Goal: Task Accomplishment & Management: Manage account settings

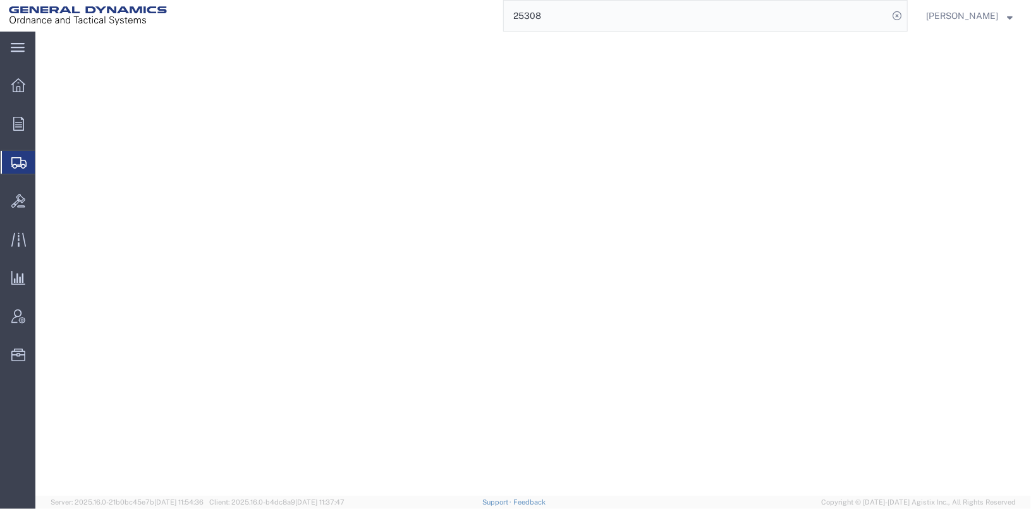
select select "SKID"
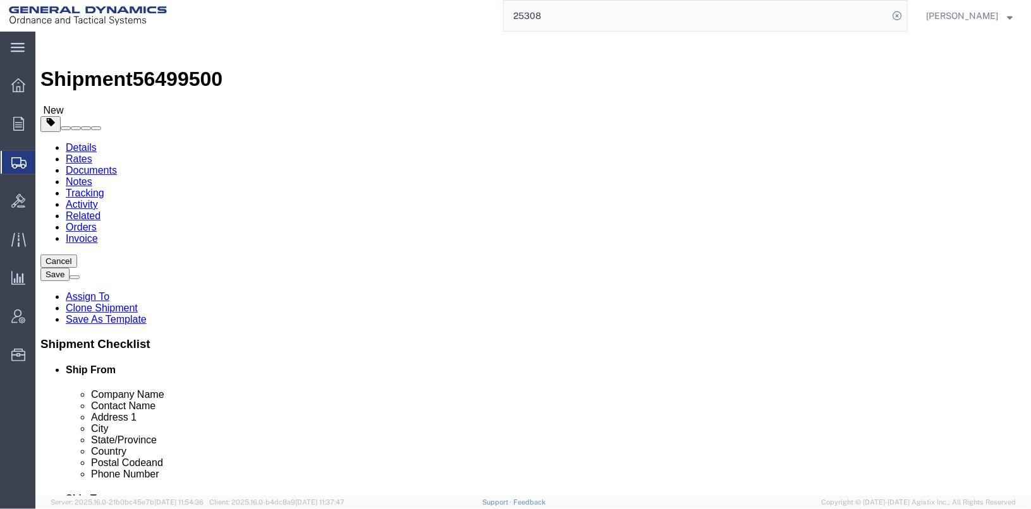
scroll to position [109, 0]
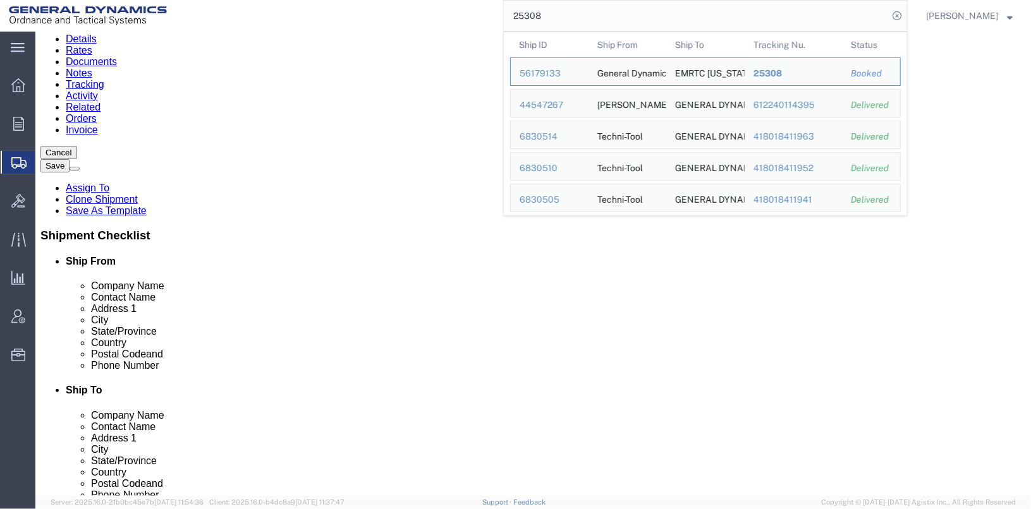
drag, startPoint x: 550, startPoint y: 20, endPoint x: 521, endPoint y: 23, distance: 28.6
click at [521, 23] on div "25308 Ship ID Ship From Ship To Tracking Nu. Status Ship ID 56179133 Ship From …" at bounding box center [542, 16] width 732 height 32
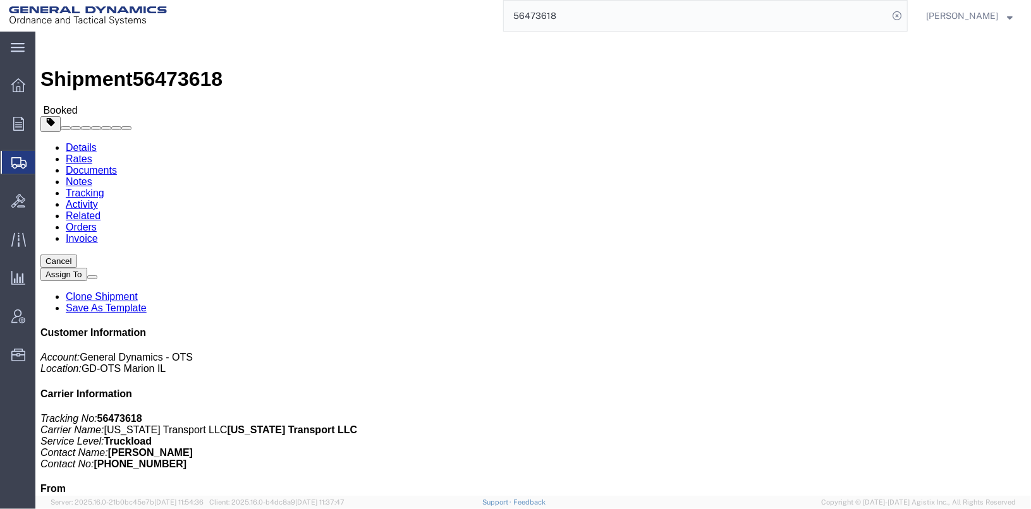
click span "button"
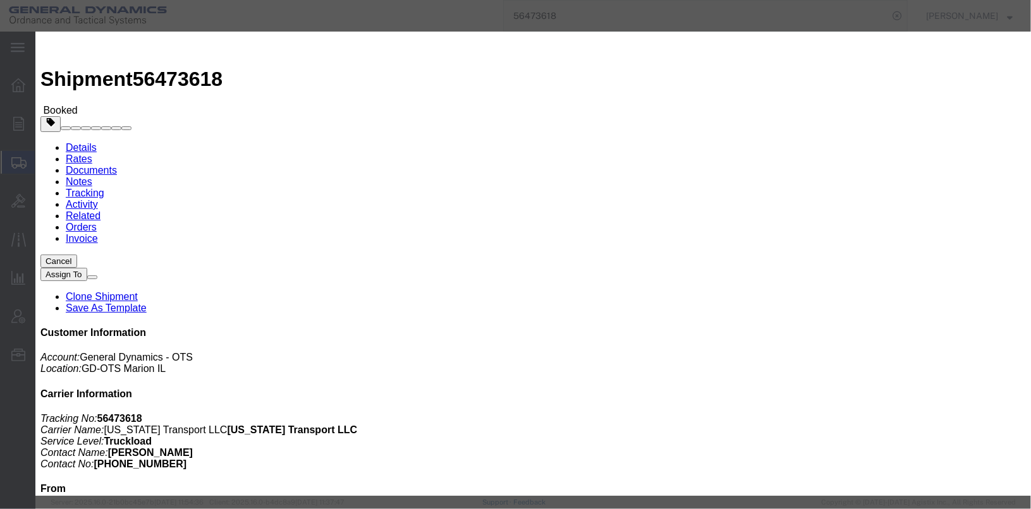
click div "[DATE] 1:00 PM"
drag, startPoint x: 420, startPoint y: 264, endPoint x: 444, endPoint y: 288, distance: 34.0
click button "Apply"
click div "[DATE] 6:00 AM"
click button "Apply"
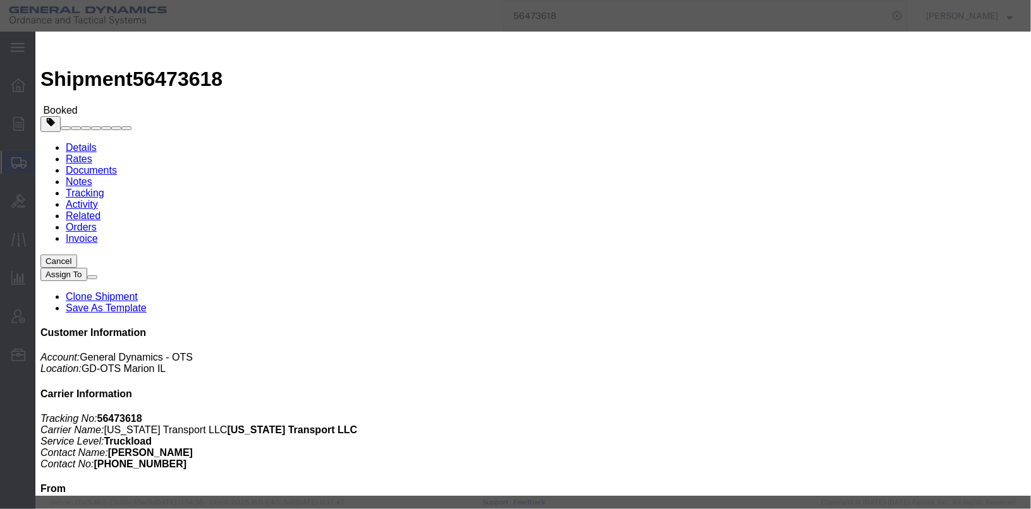
click button "Save"
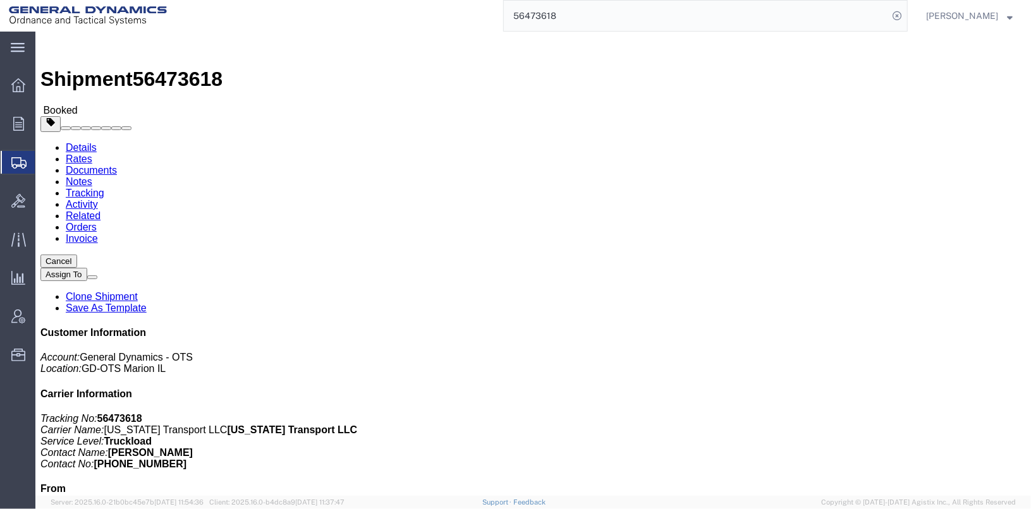
click button "Close"
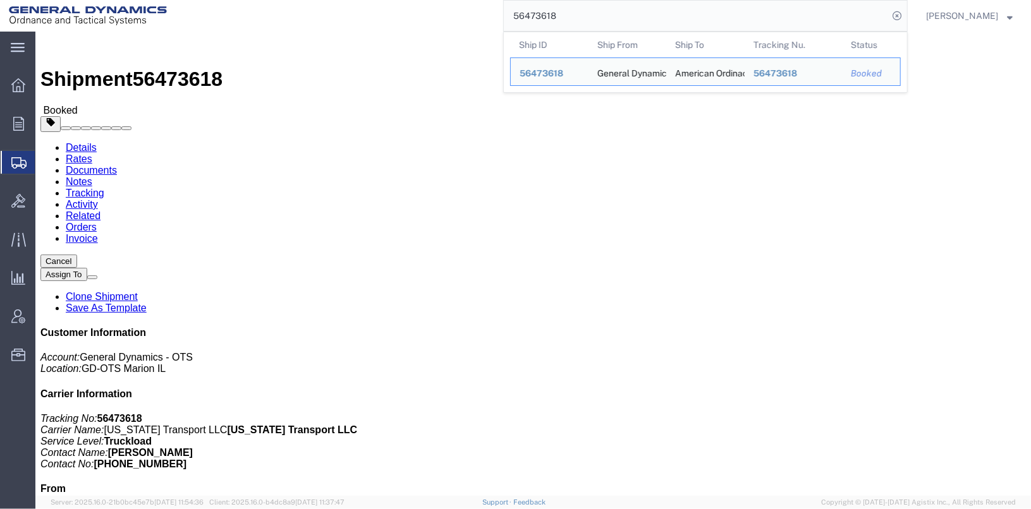
drag, startPoint x: 596, startPoint y: 19, endPoint x: 492, endPoint y: 11, distance: 103.9
click at [492, 11] on div "56473618 Ship ID Ship From Ship To Tracking Nu. Status Ship ID 56473618 Ship Fr…" at bounding box center [542, 16] width 732 height 32
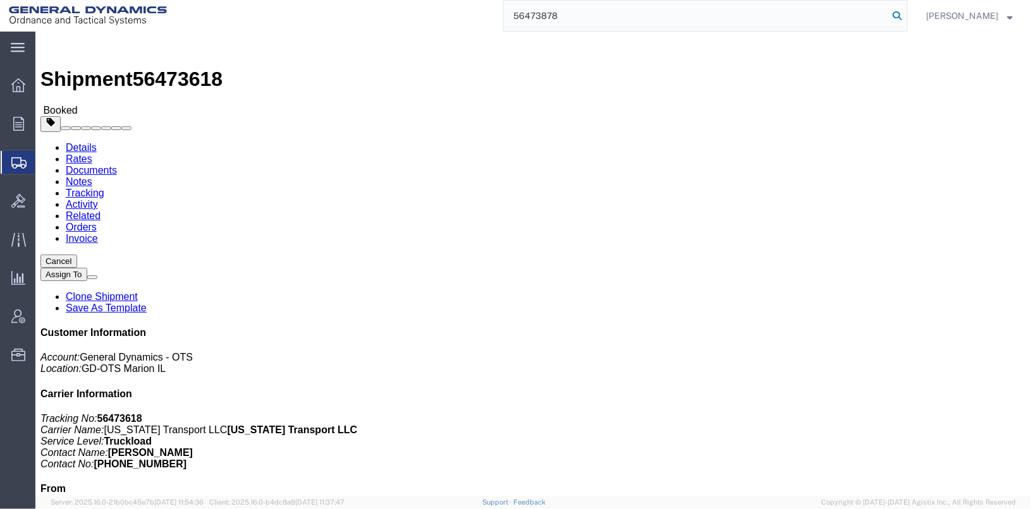
click at [906, 15] on icon at bounding box center [897, 16] width 18 height 18
click button "button"
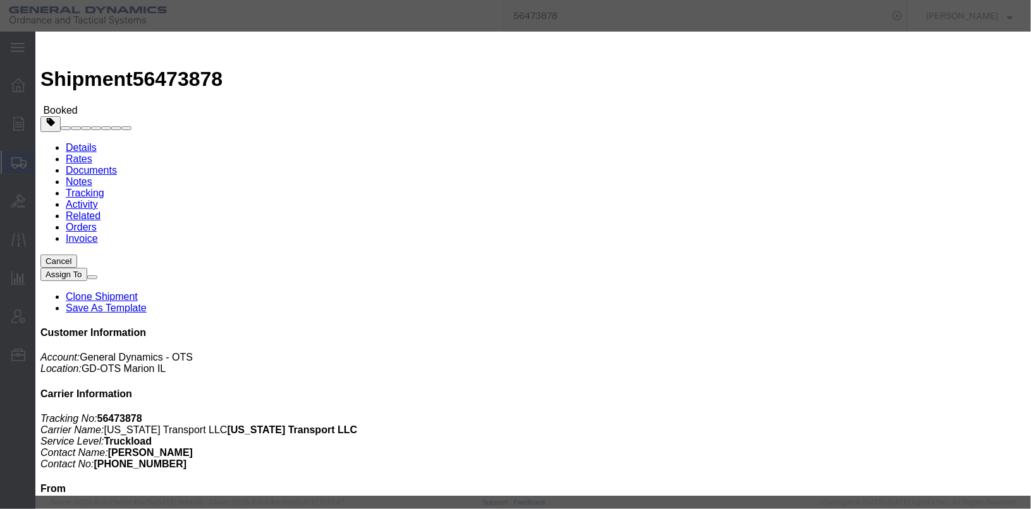
click div "[DATE] 1:29 PM"
drag, startPoint x: 377, startPoint y: 277, endPoint x: 387, endPoint y: 286, distance: 13.0
drag, startPoint x: 476, startPoint y: 351, endPoint x: 429, endPoint y: 293, distance: 74.5
click button "Apply"
click div "[DATE] 6:00 AM"
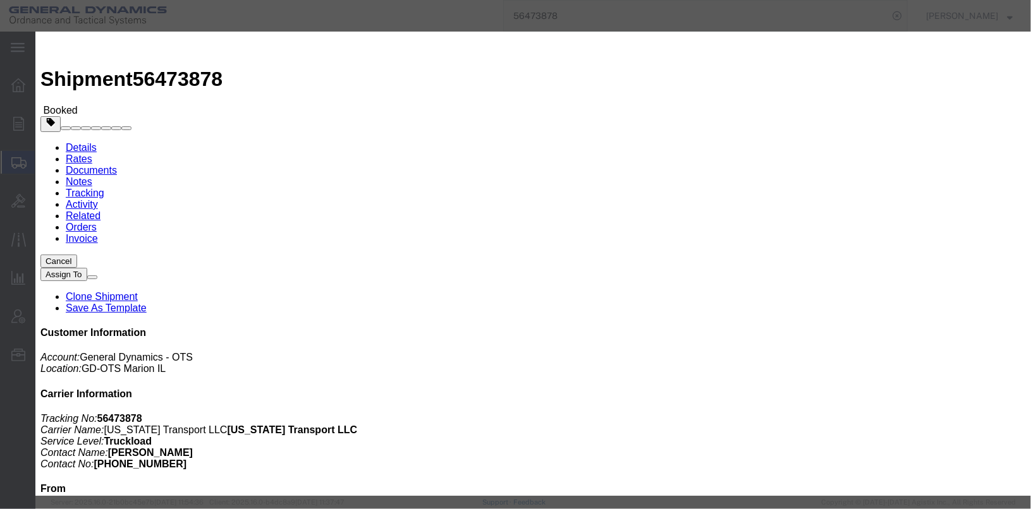
click button "Apply"
click button "Save"
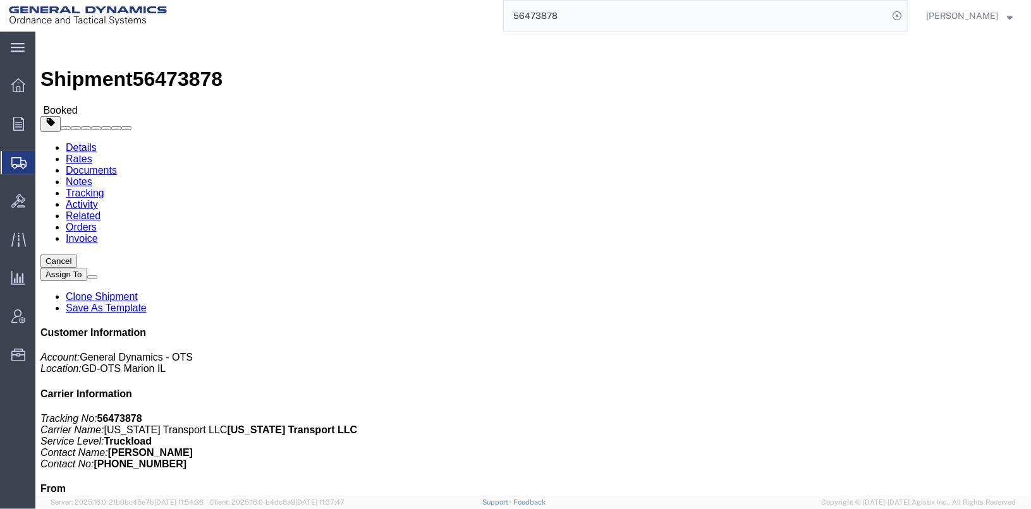
click at [583, 14] on input "56473878" at bounding box center [696, 16] width 384 height 30
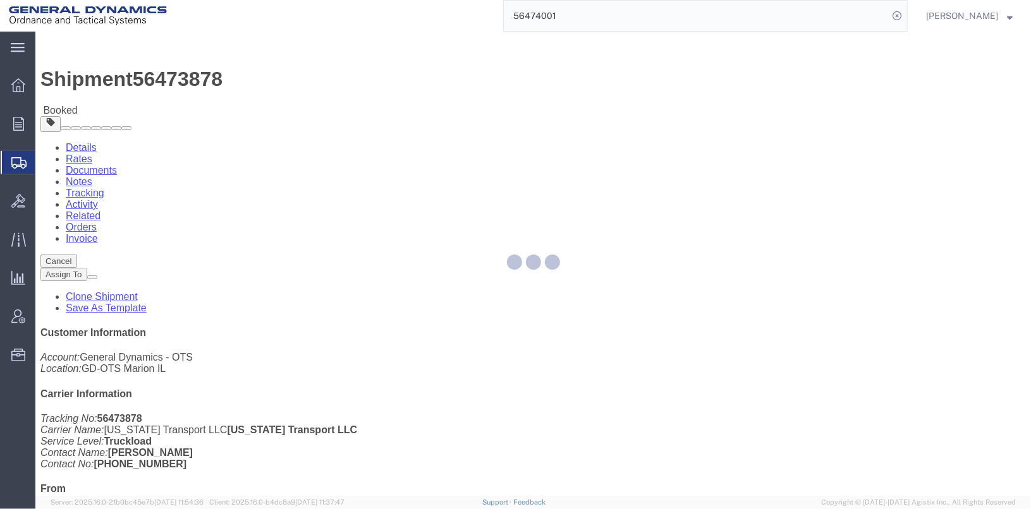
click at [705, 145] on div at bounding box center [532, 264] width 995 height 464
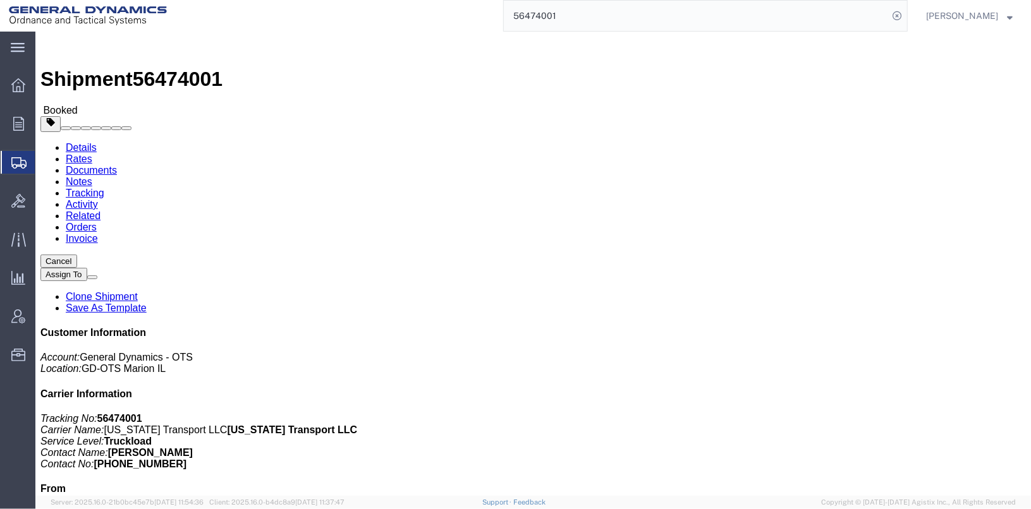
click button "Close"
click span "button"
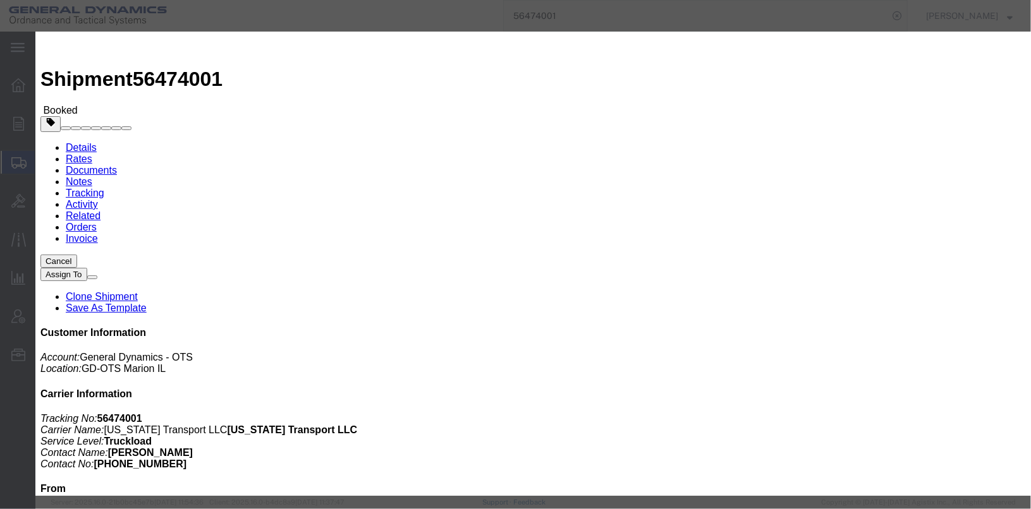
click div "[DATE] 1:00 PM"
click button "Apply"
click div "[DATE] 6:00 AM"
click button "Apply"
click button "Save"
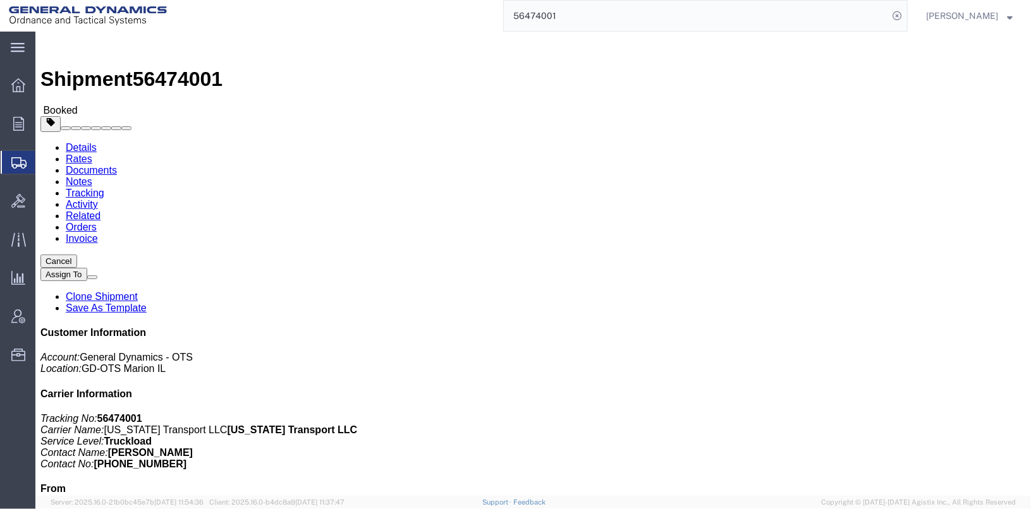
click button "Close"
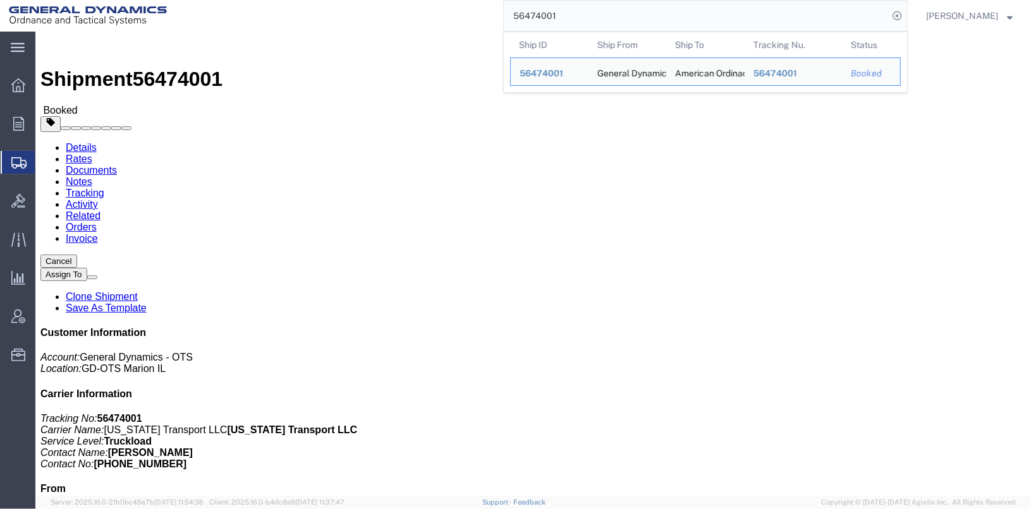
drag, startPoint x: 593, startPoint y: 11, endPoint x: 495, endPoint y: 9, distance: 98.0
click at [495, 9] on div "56474001 Ship ID Ship From Ship To Tracking Nu. Status Ship ID 56474001 Ship Fr…" at bounding box center [542, 16] width 732 height 32
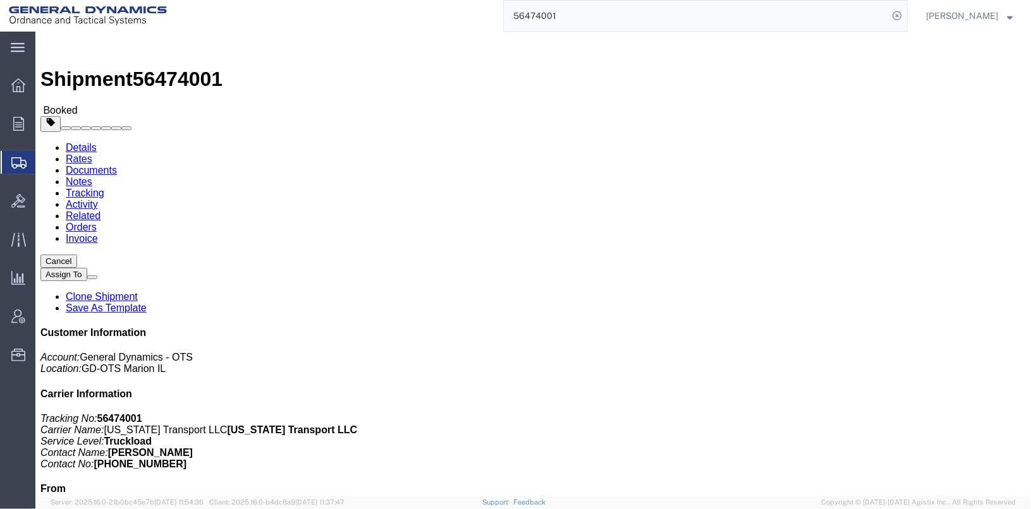
click at [637, 19] on input "56474001" at bounding box center [696, 16] width 384 height 30
type input "56474026"
click at [906, 18] on icon at bounding box center [897, 16] width 18 height 18
click button "button"
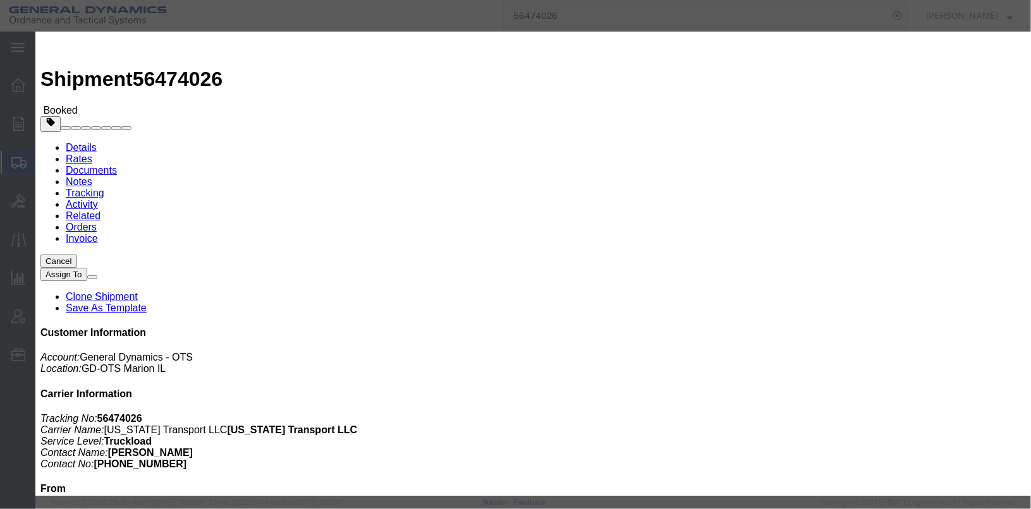
click div "[DATE] 1:00 PM"
click button "Apply"
click div "[DATE] 6:00 AM"
click button "Apply"
click button "Save"
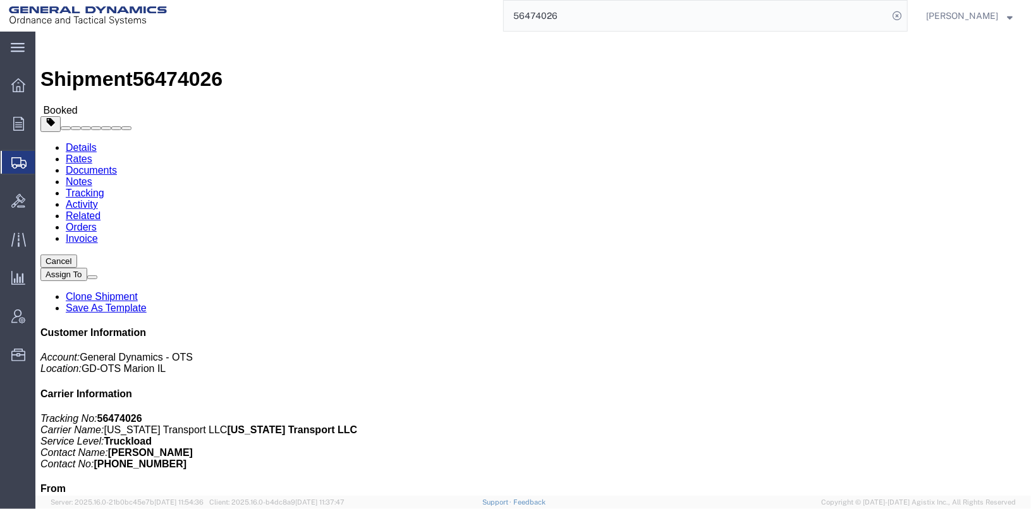
drag, startPoint x: 680, startPoint y: 110, endPoint x: 772, endPoint y: 9, distance: 136.9
click button "Close"
